Goal: Transaction & Acquisition: Download file/media

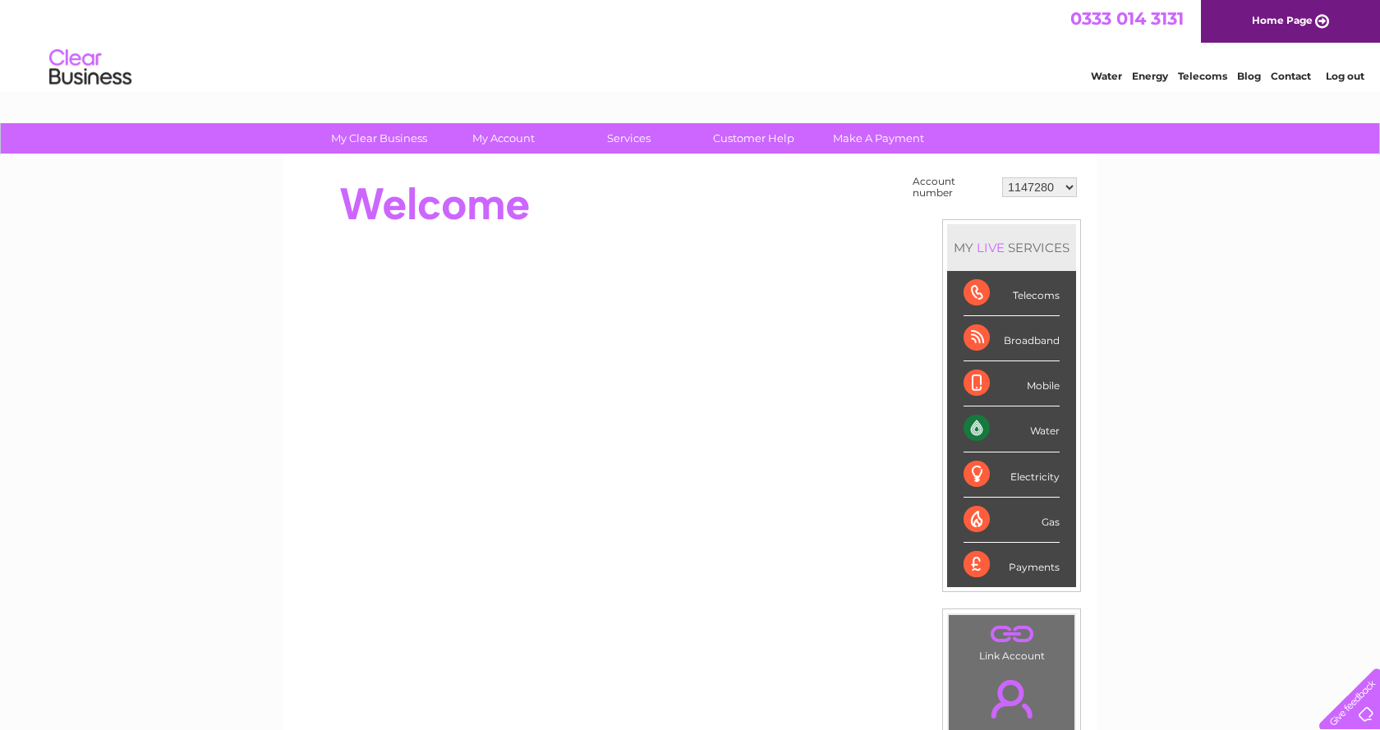
click at [1067, 187] on select "1147280 30277724" at bounding box center [1039, 187] width 75 height 20
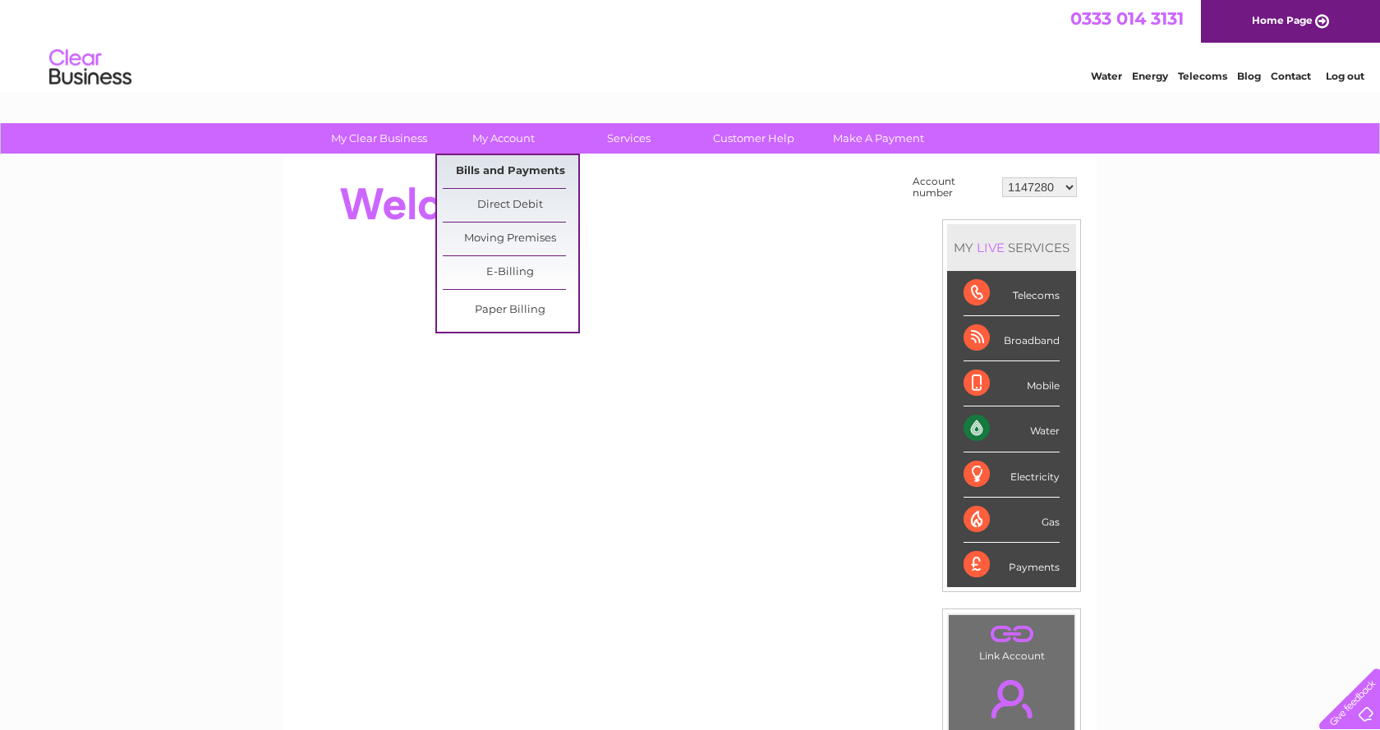
click at [501, 164] on link "Bills and Payments" at bounding box center [511, 171] width 136 height 33
click at [537, 169] on link "Bills and Payments" at bounding box center [511, 171] width 136 height 33
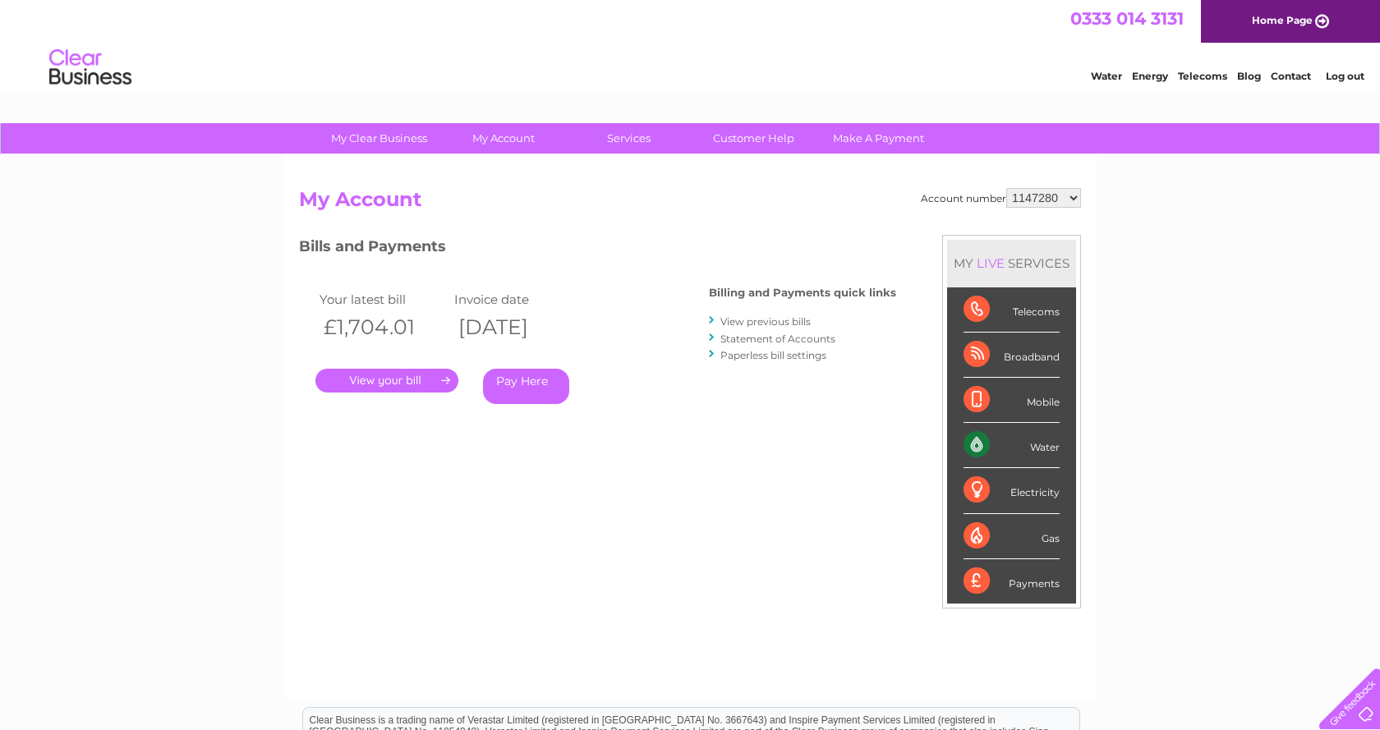
click at [771, 321] on link "View previous bills" at bounding box center [766, 322] width 90 height 12
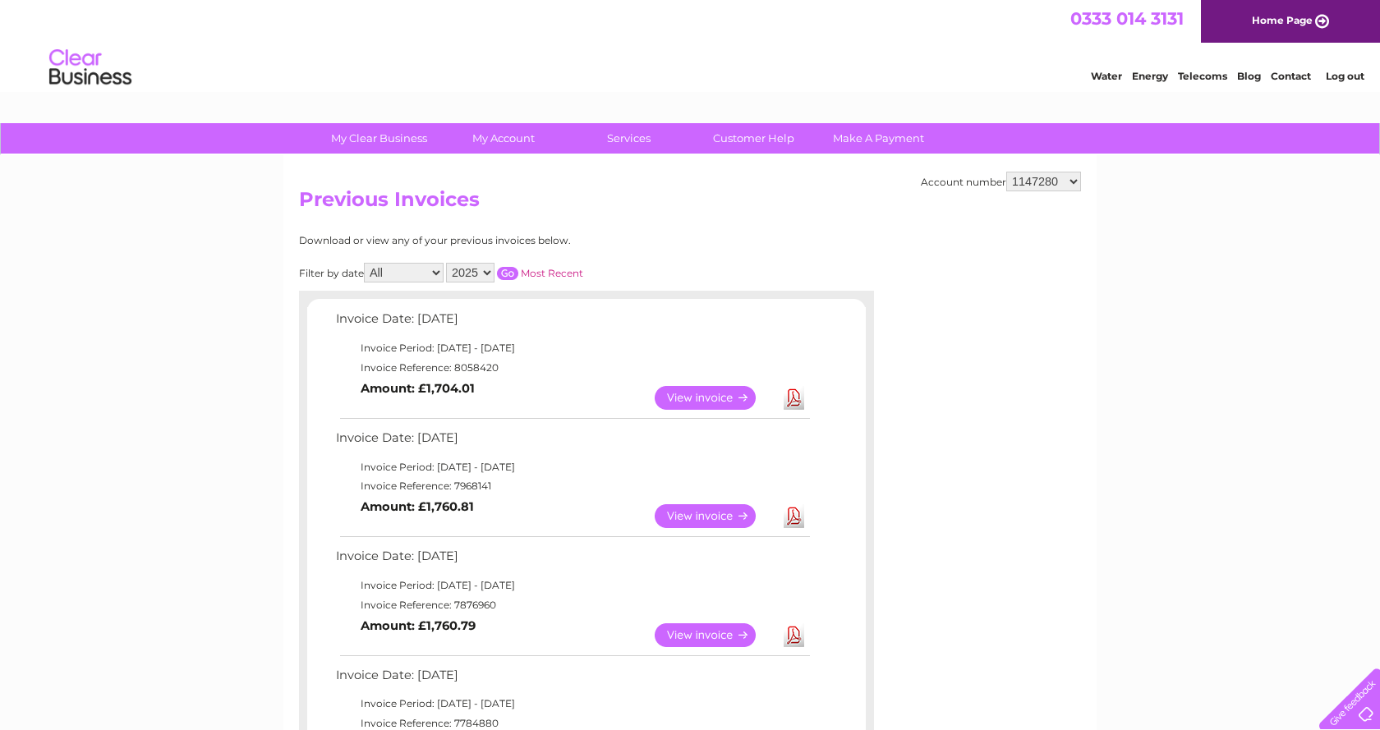
click at [705, 509] on link "View" at bounding box center [715, 517] width 121 height 24
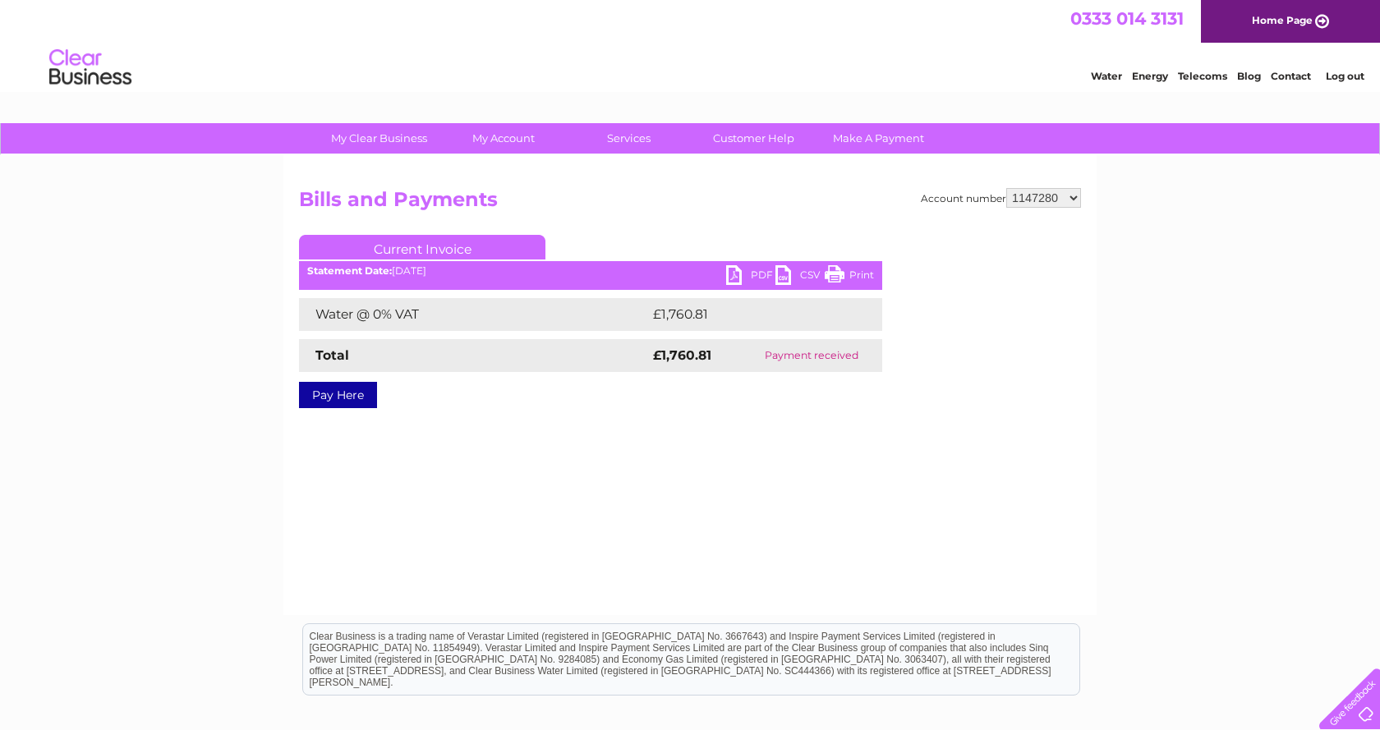
click at [760, 273] on link "PDF" at bounding box center [750, 277] width 49 height 24
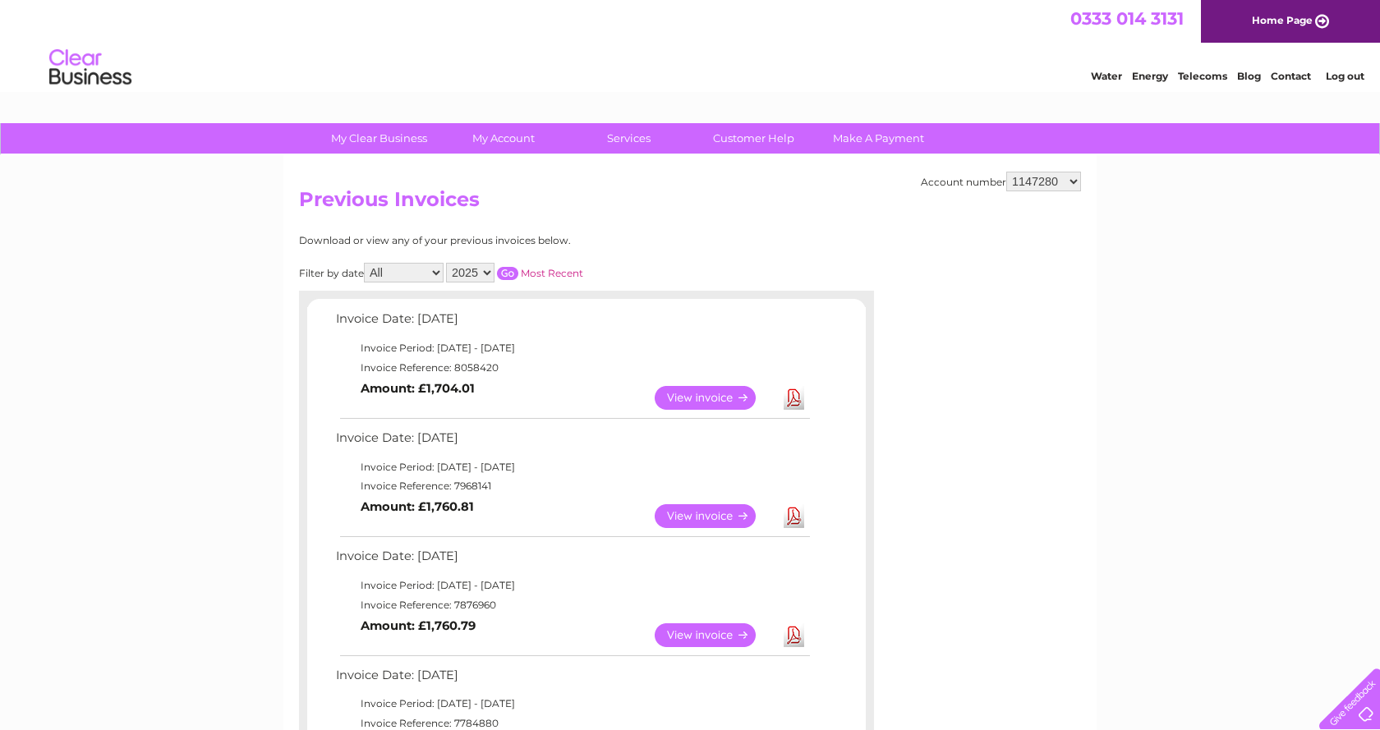
click at [796, 400] on link "Download" at bounding box center [794, 398] width 21 height 24
click at [1007, 172] on select "1147280 30277724" at bounding box center [1044, 182] width 75 height 20
select select "30277724"
click option "30277724" at bounding box center [0, 0] width 0 height 0
click at [794, 518] on link "Download" at bounding box center [794, 517] width 21 height 24
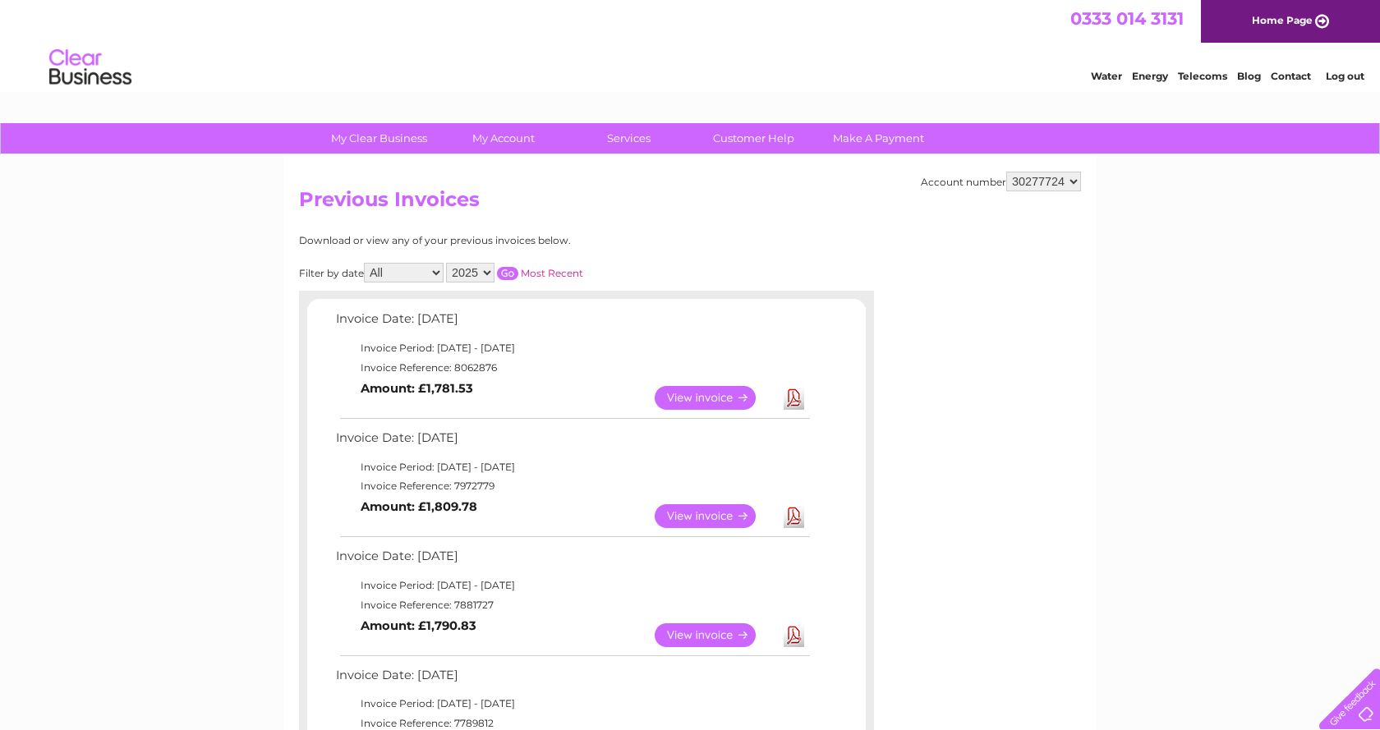
click at [798, 395] on link "Download" at bounding box center [794, 398] width 21 height 24
drag, startPoint x: 1009, startPoint y: 469, endPoint x: 1010, endPoint y: 459, distance: 9.9
